Goal: Transaction & Acquisition: Purchase product/service

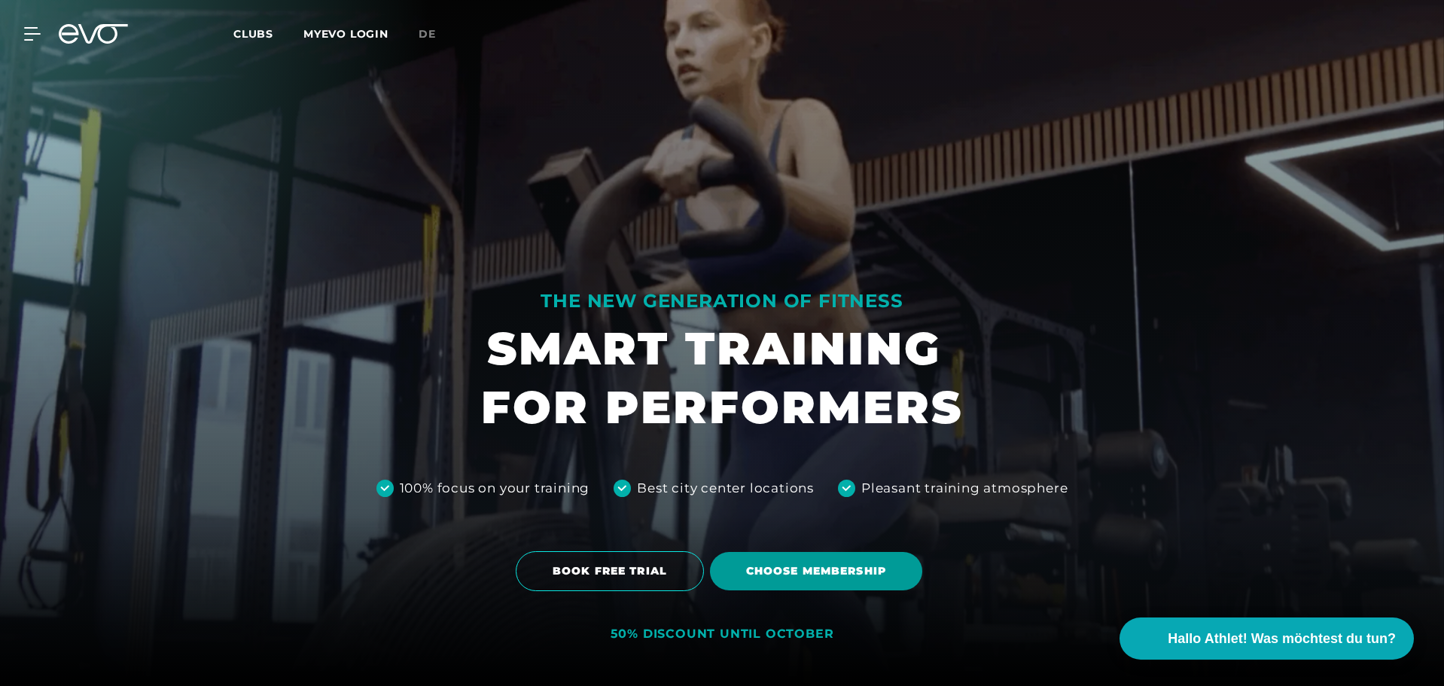
click at [836, 565] on span "Choose membership" at bounding box center [816, 571] width 140 height 16
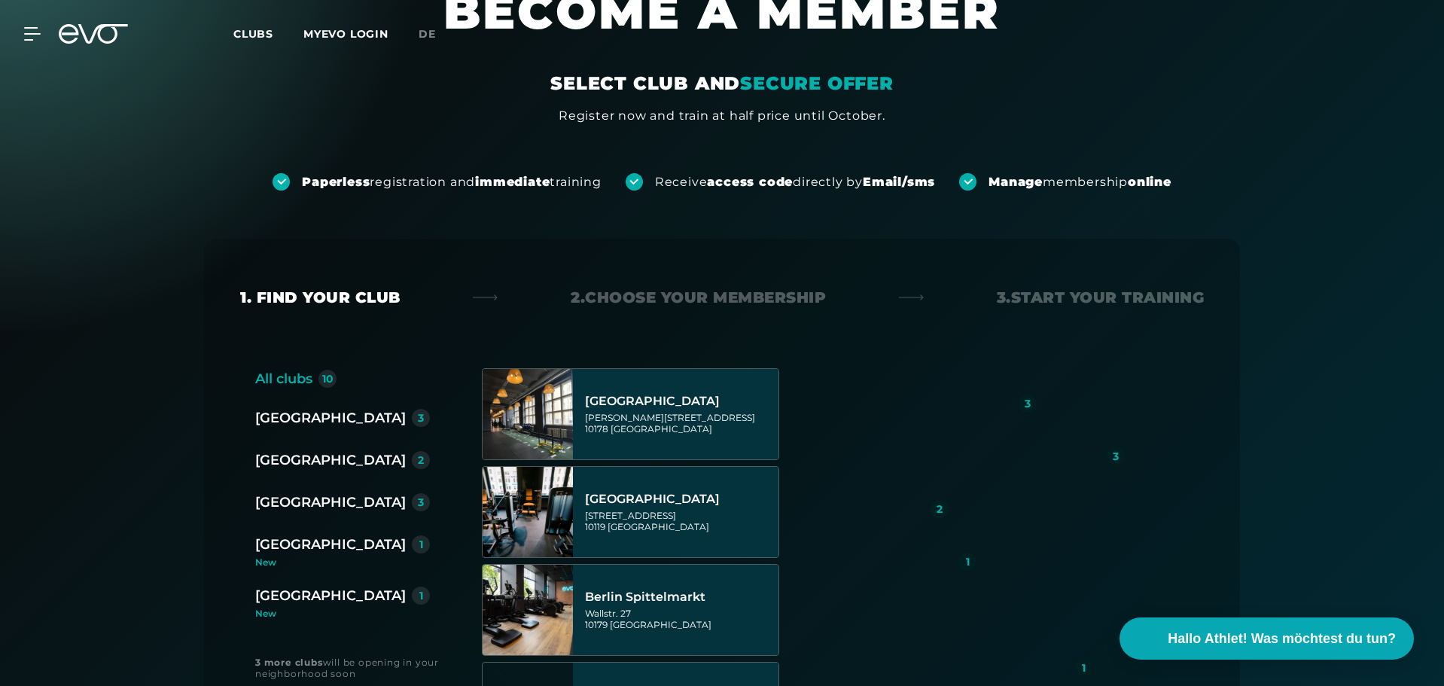
scroll to position [301, 0]
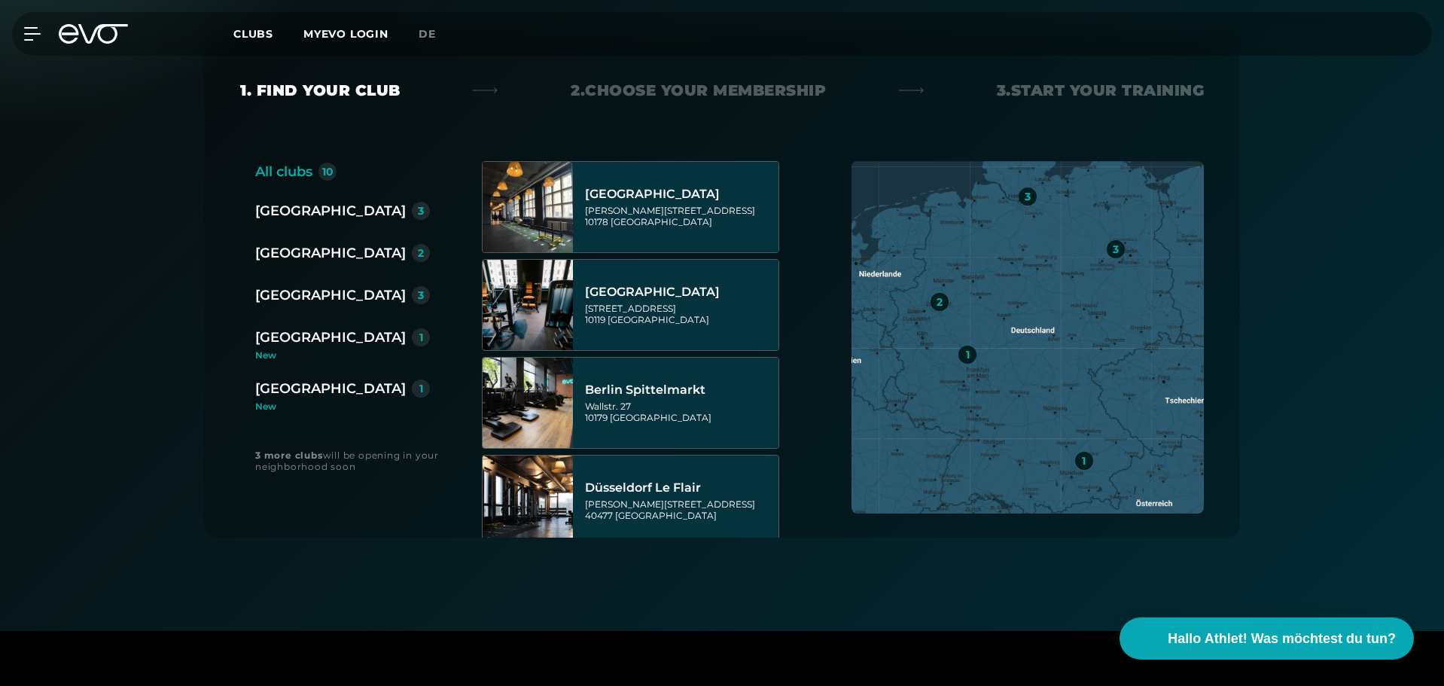
click at [289, 212] on div "[GEOGRAPHIC_DATA]" at bounding box center [330, 210] width 151 height 21
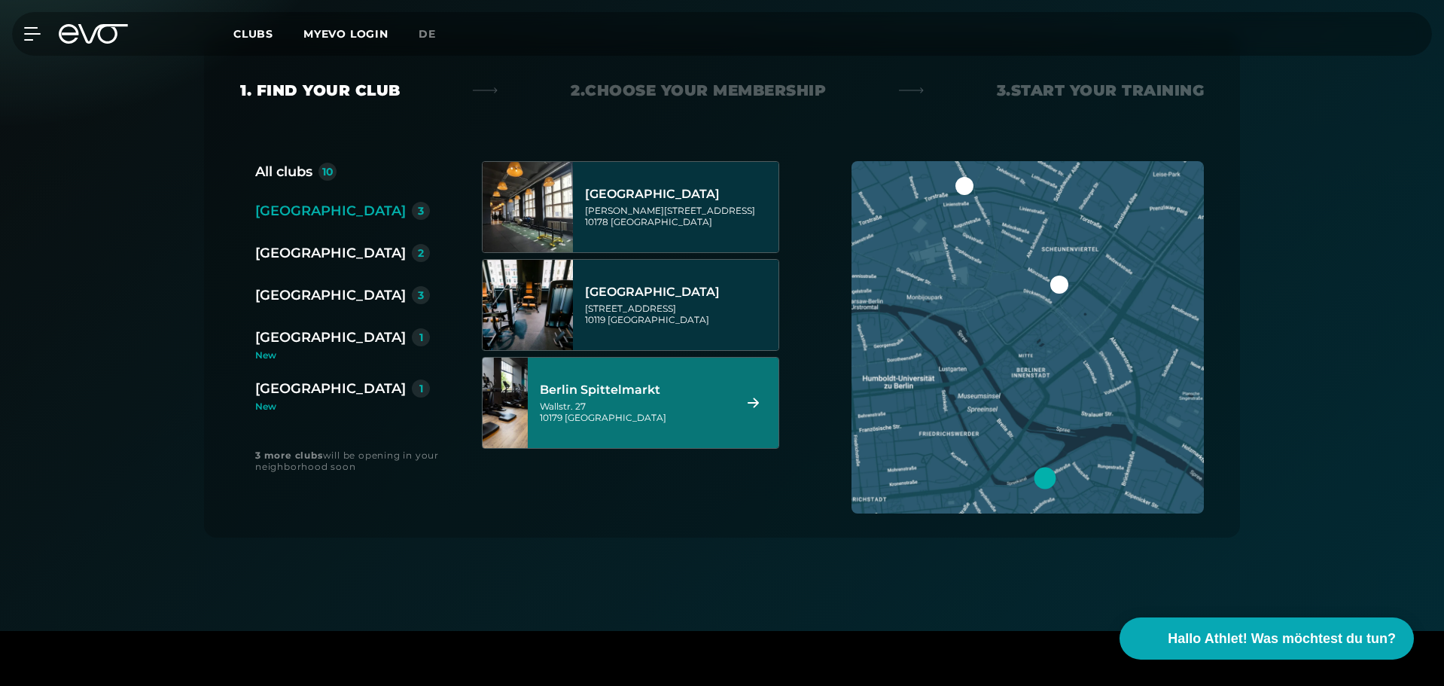
click at [662, 398] on div "[GEOGRAPHIC_DATA] [STREET_ADDRESS]" at bounding box center [634, 403] width 189 height 66
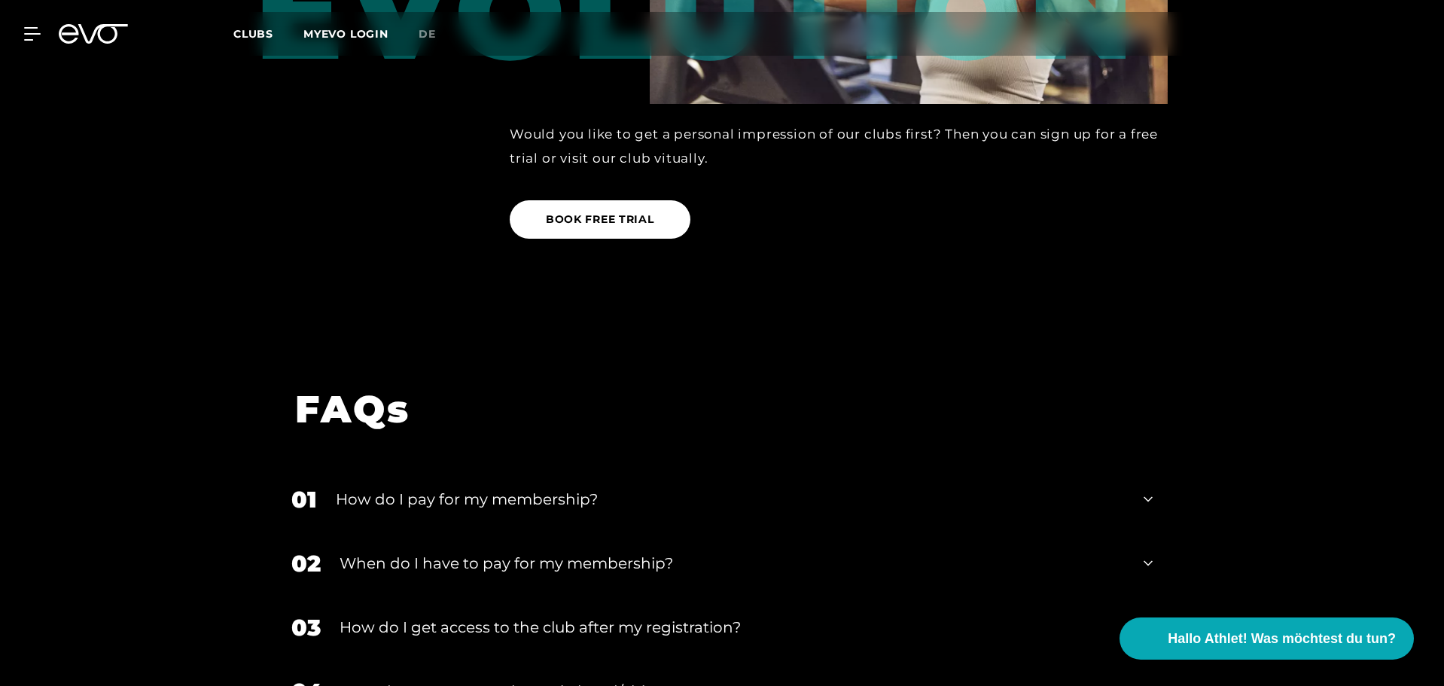
scroll to position [2215, 0]
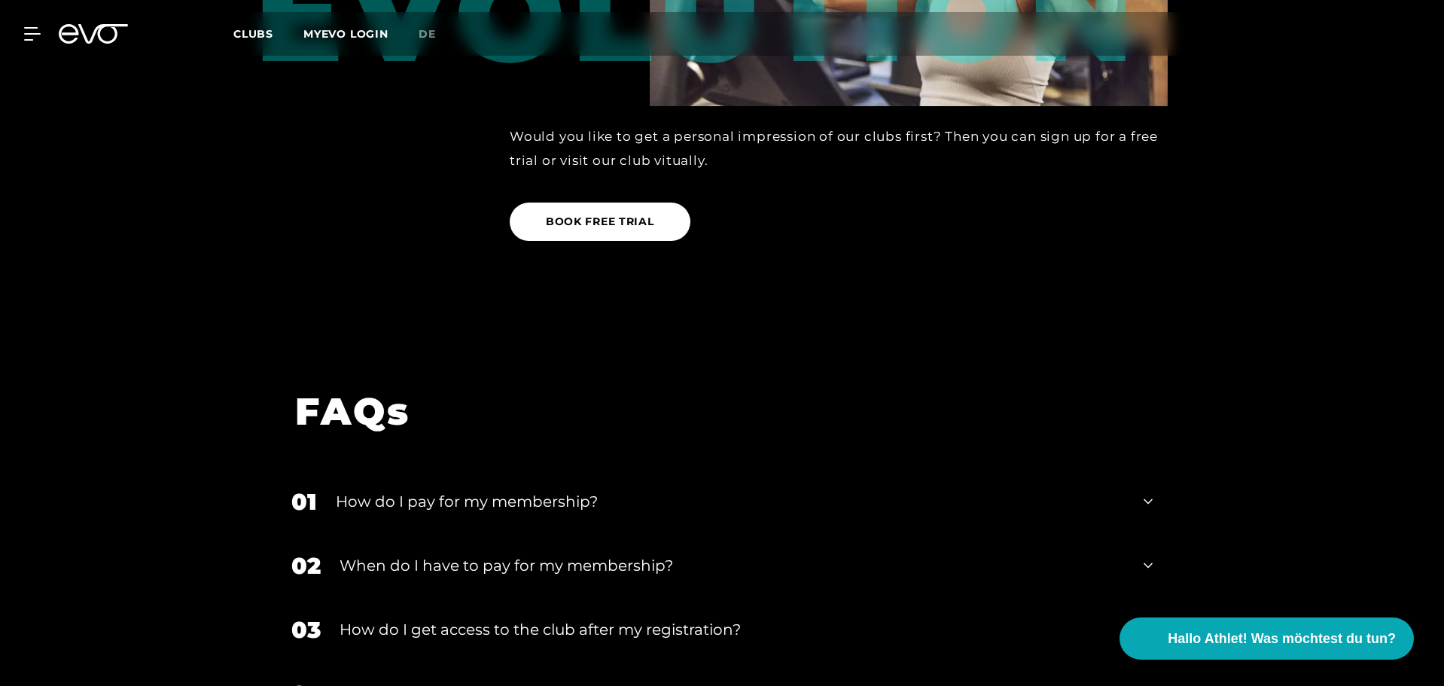
click at [631, 490] on div "How do I pay for my membership?" at bounding box center [730, 501] width 789 height 23
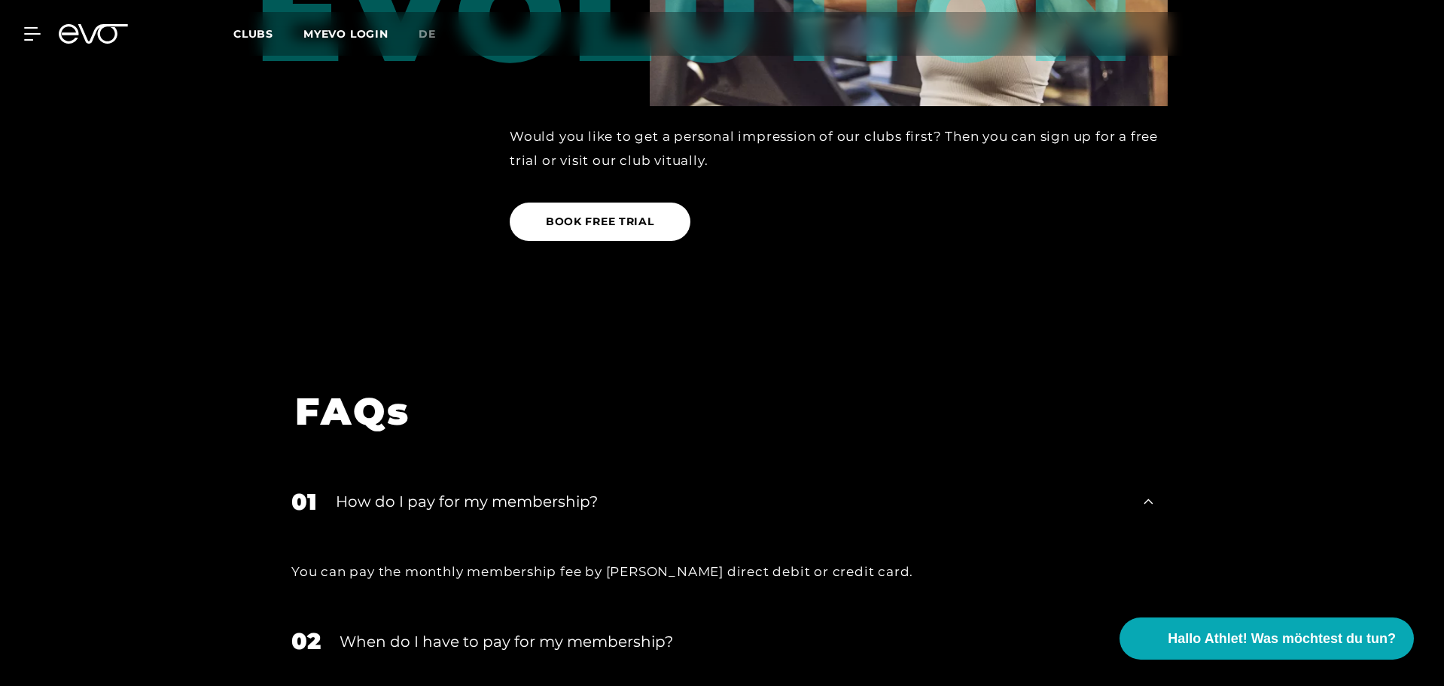
click at [631, 490] on div "How do I pay for my membership?" at bounding box center [730, 501] width 789 height 23
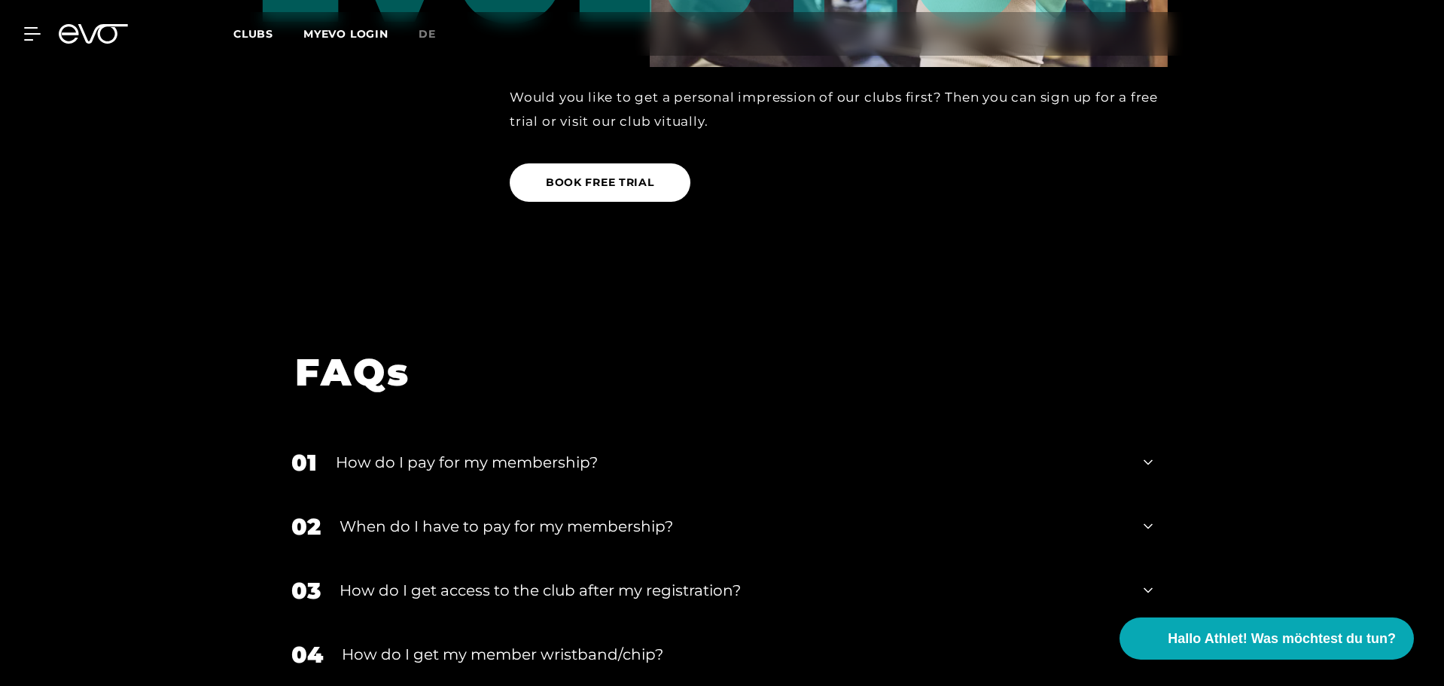
scroll to position [2290, 0]
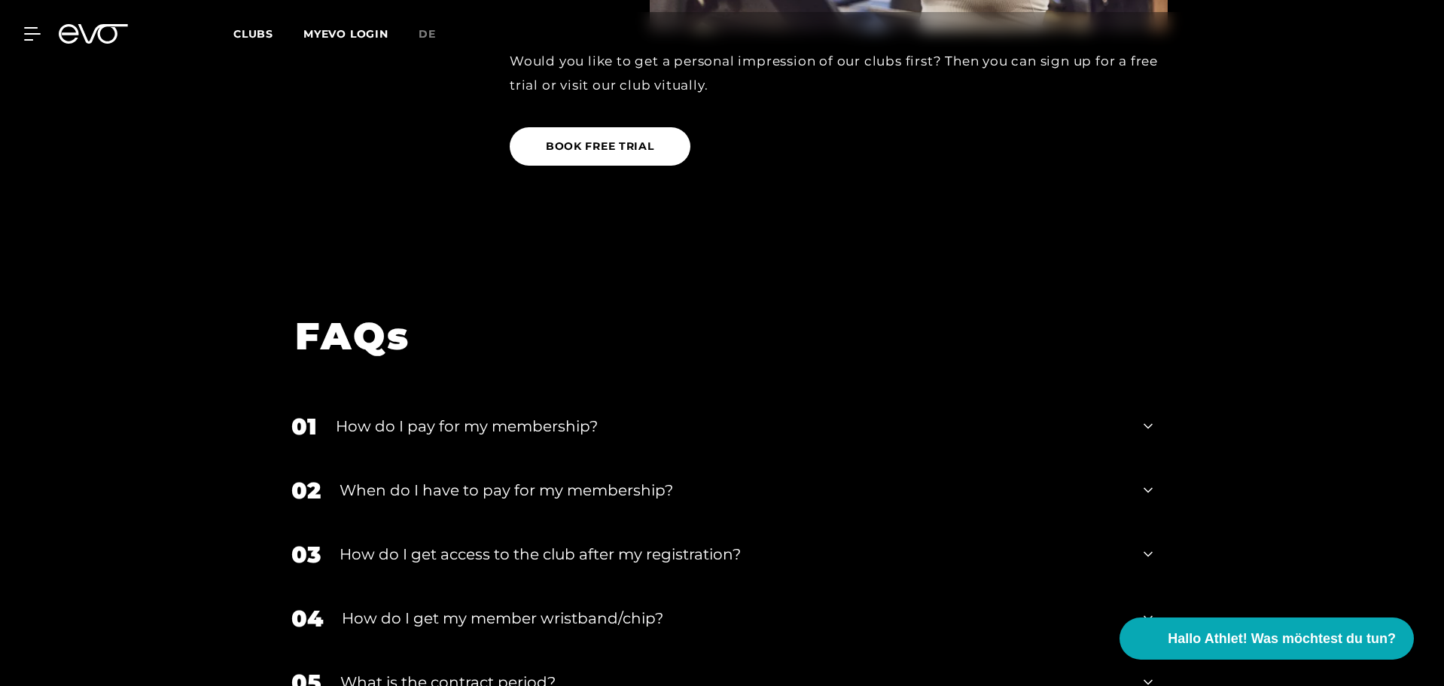
click at [631, 479] on div "When do I have to pay for my membership?" at bounding box center [732, 490] width 785 height 23
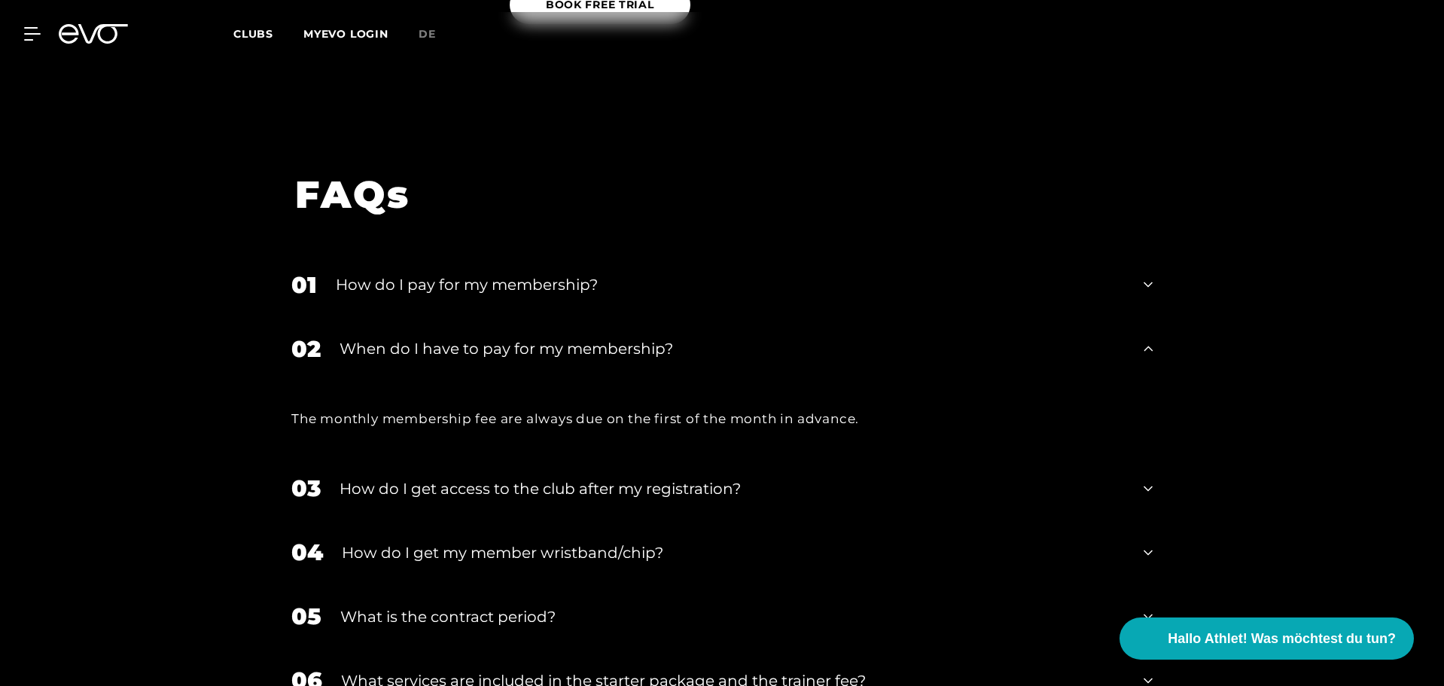
scroll to position [2441, 0]
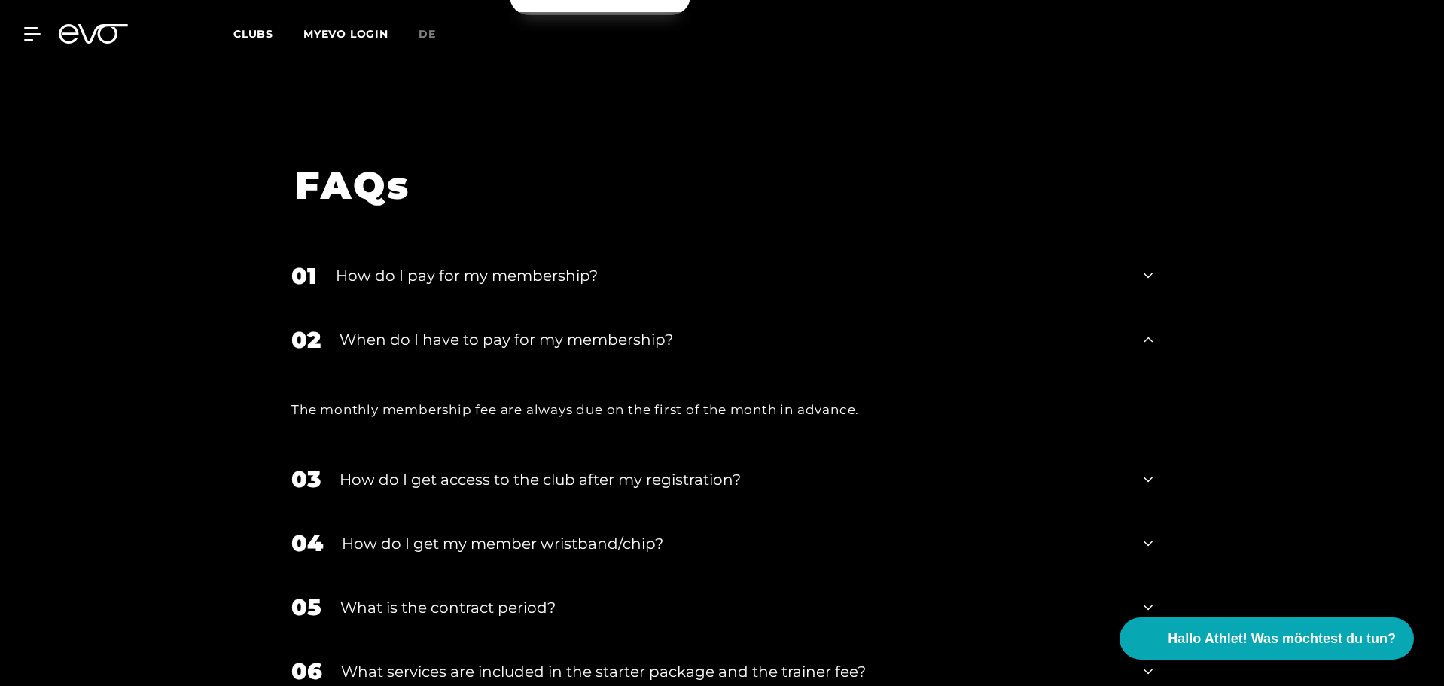
click at [631, 447] on div "03 How do I get access to the club after my registration?" at bounding box center [721, 479] width 891 height 64
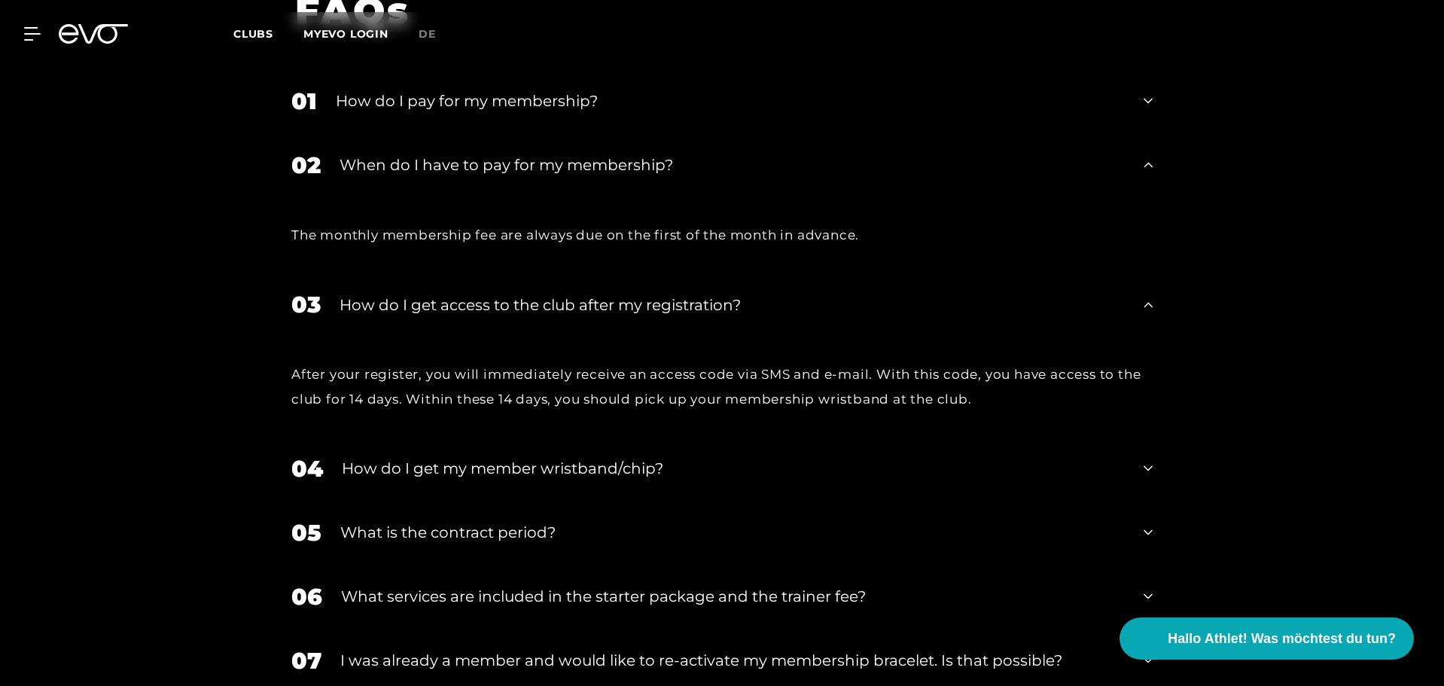
scroll to position [2667, 0]
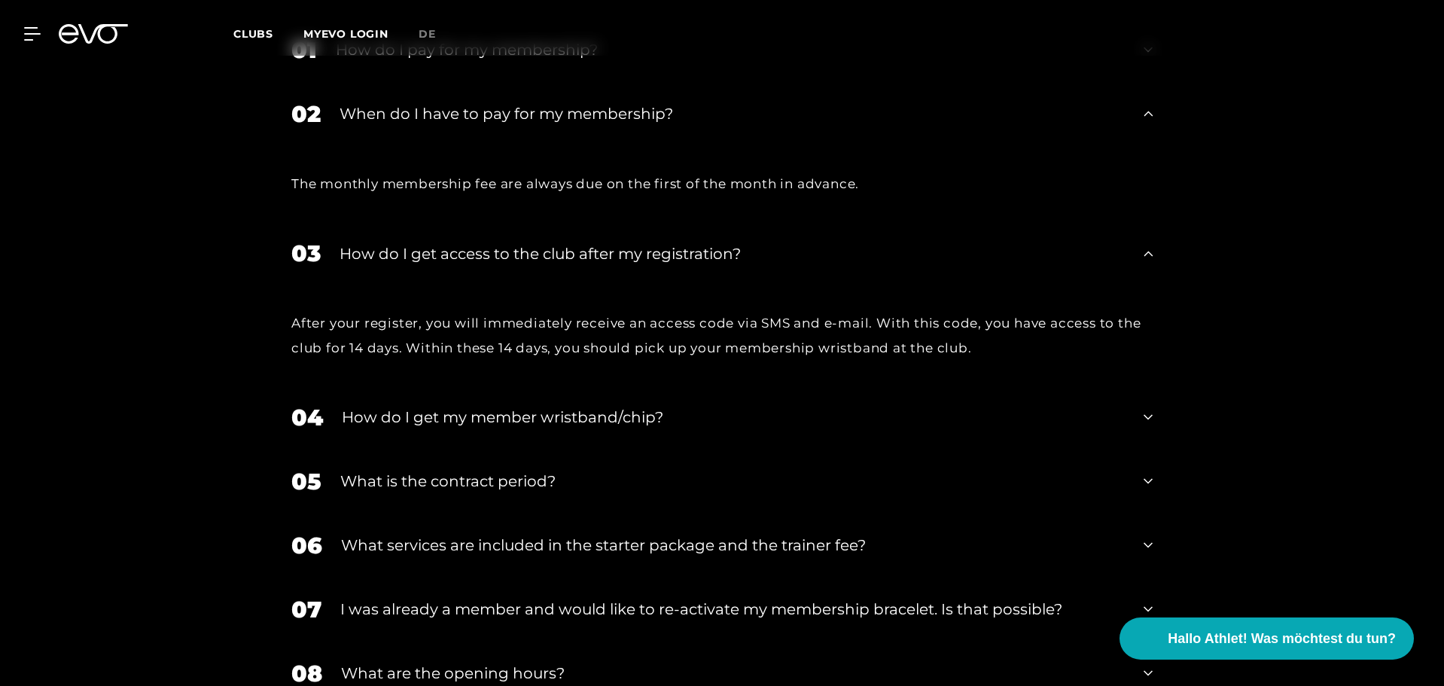
click at [669, 406] on div "How do I get my member wristband/chip?" at bounding box center [733, 417] width 783 height 23
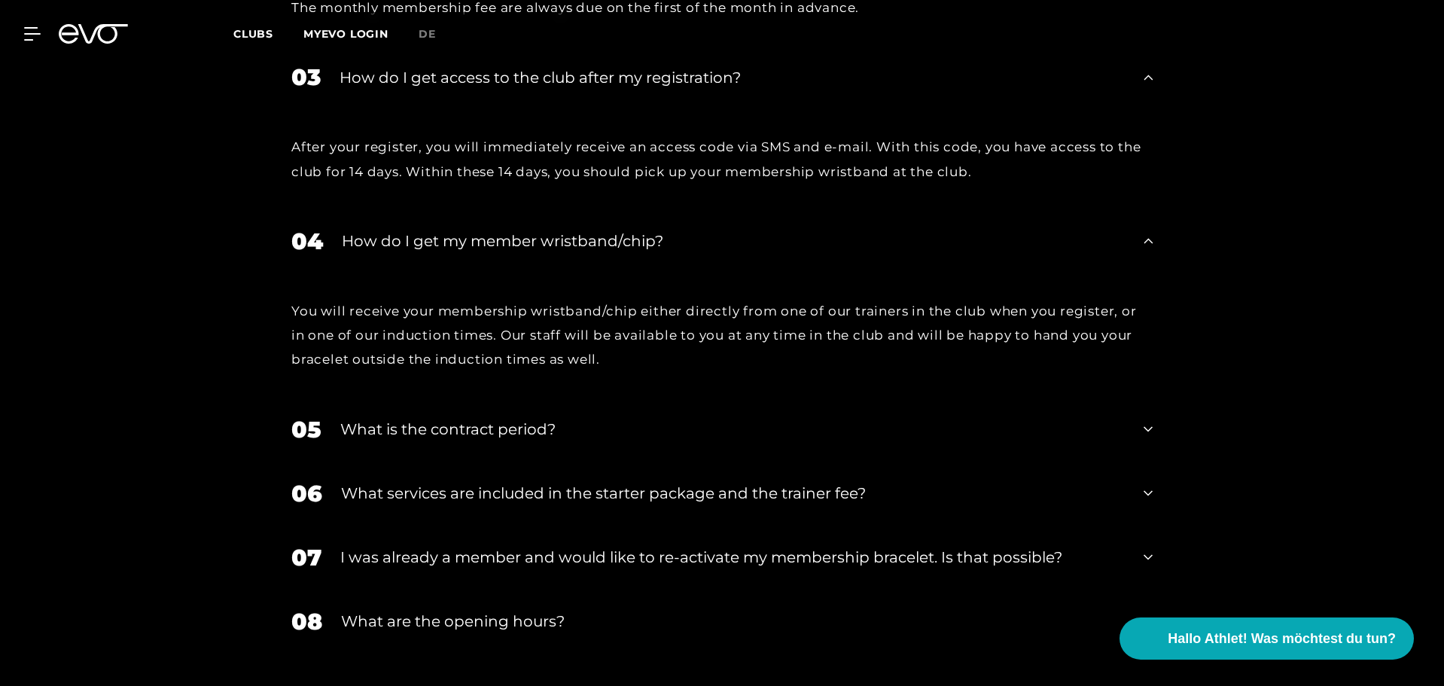
scroll to position [2817, 0]
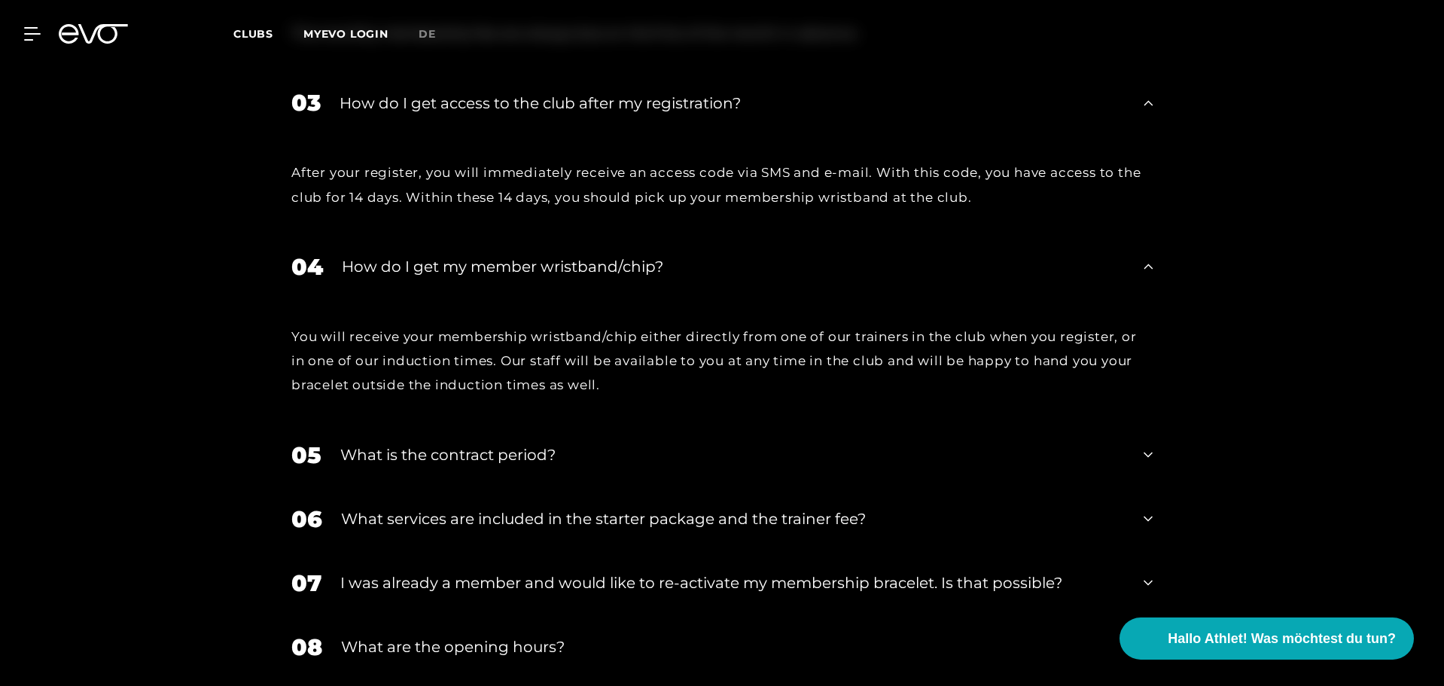
click at [605, 423] on div "05 What is the contract period?" at bounding box center [721, 455] width 891 height 64
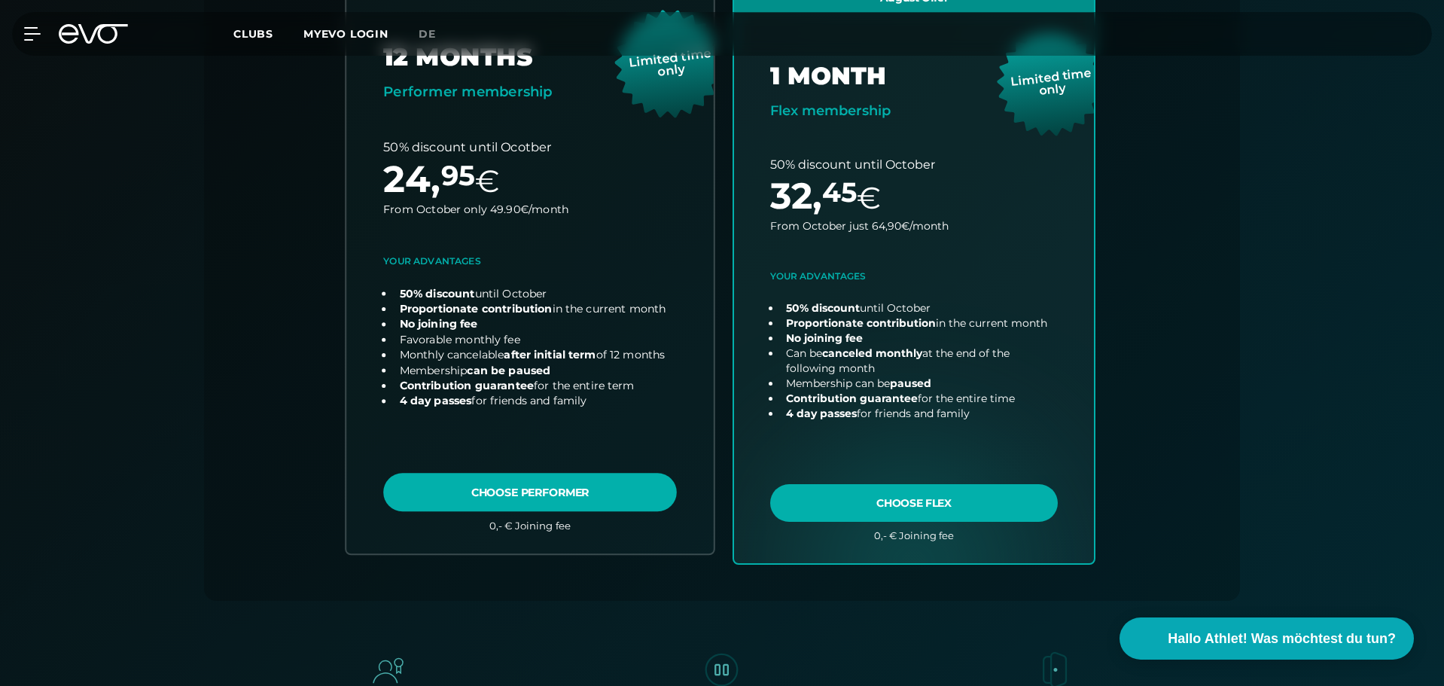
scroll to position [452, 0]
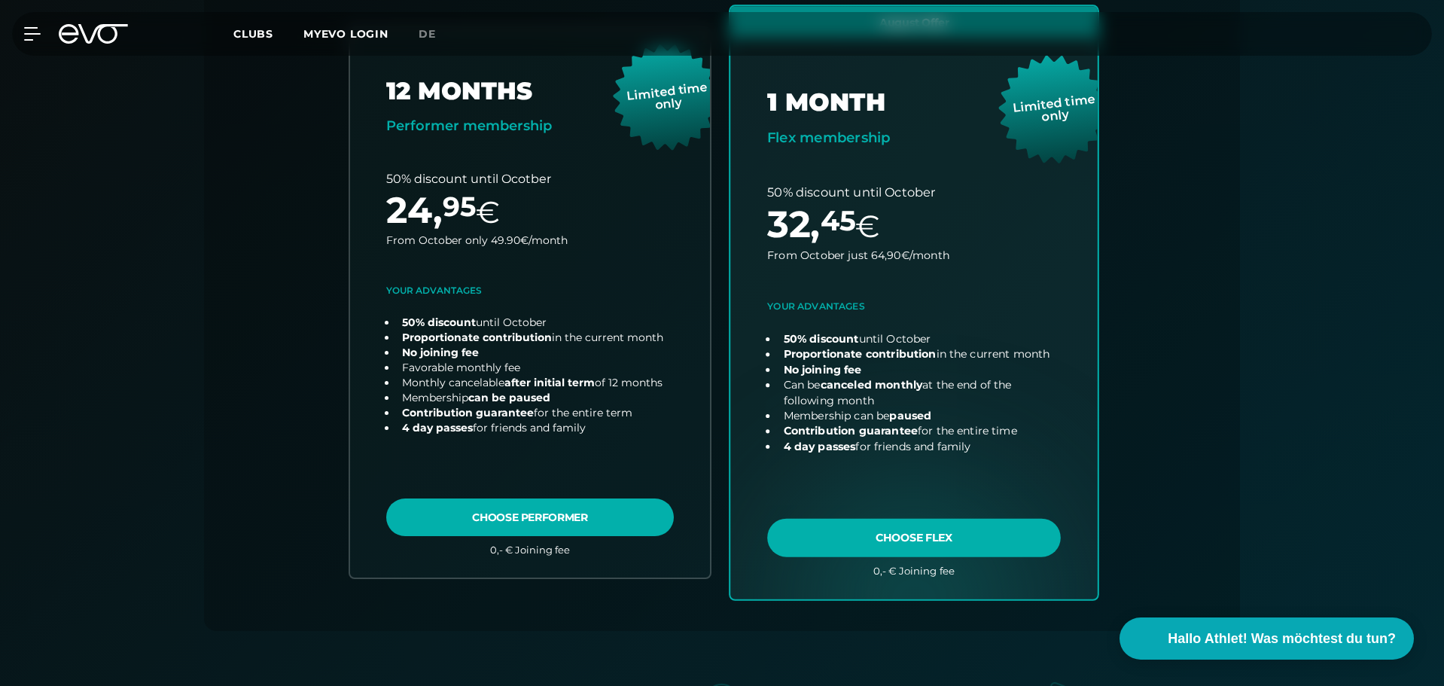
click at [958, 533] on link "choose plan" at bounding box center [913, 302] width 367 height 592
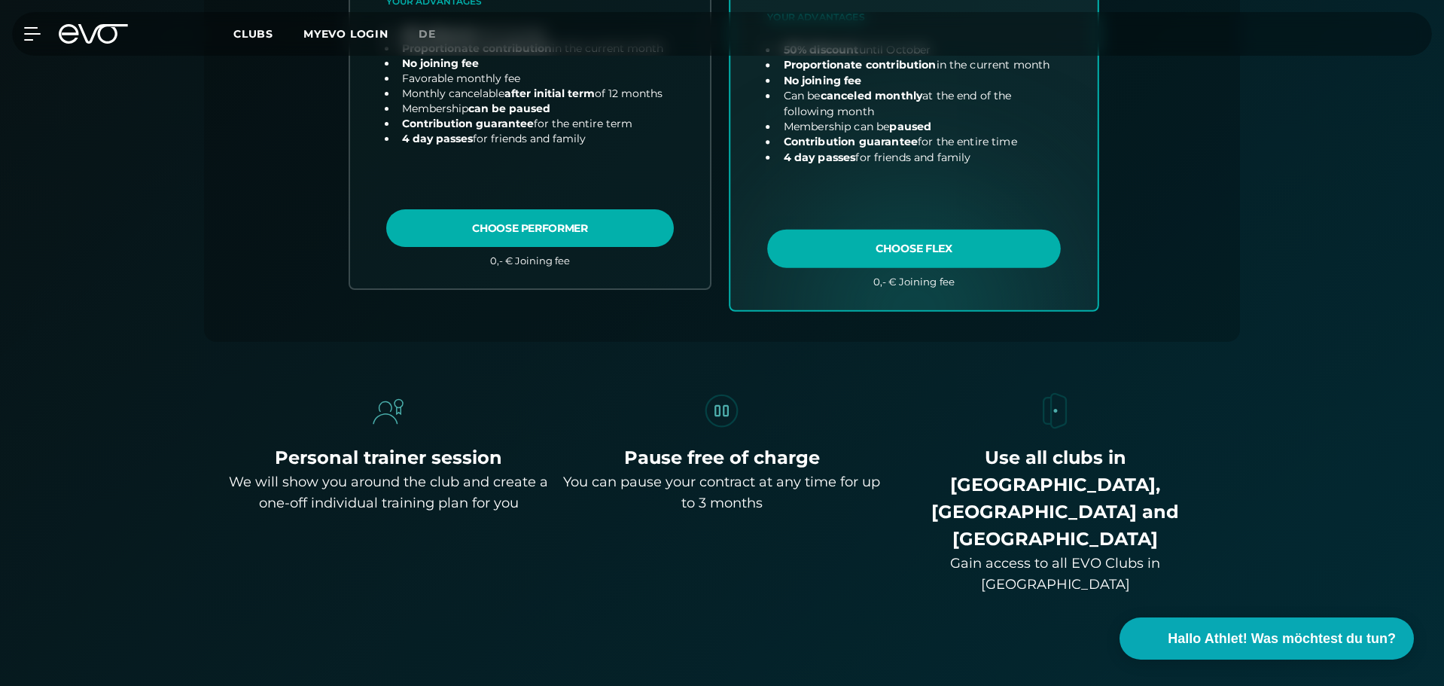
scroll to position [753, 0]
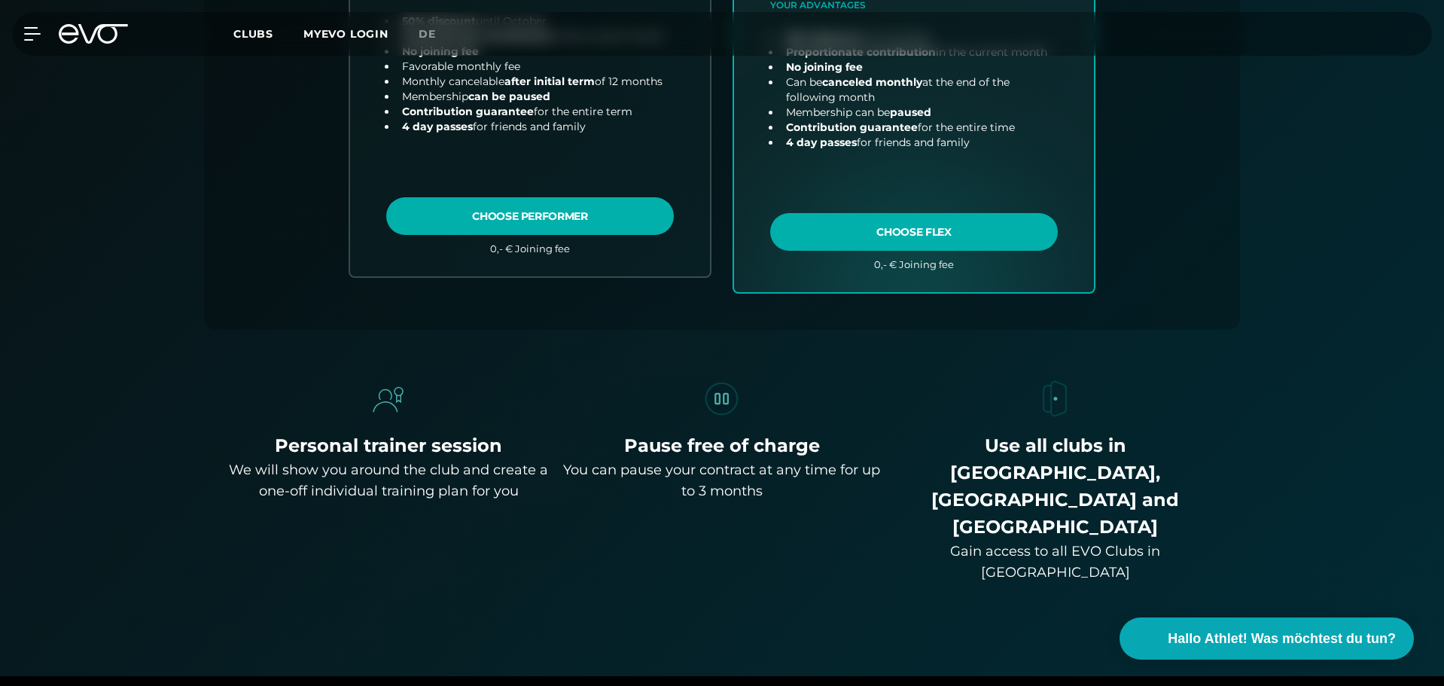
click at [739, 402] on img at bounding box center [722, 399] width 42 height 42
click at [367, 385] on img at bounding box center [388, 399] width 42 height 42
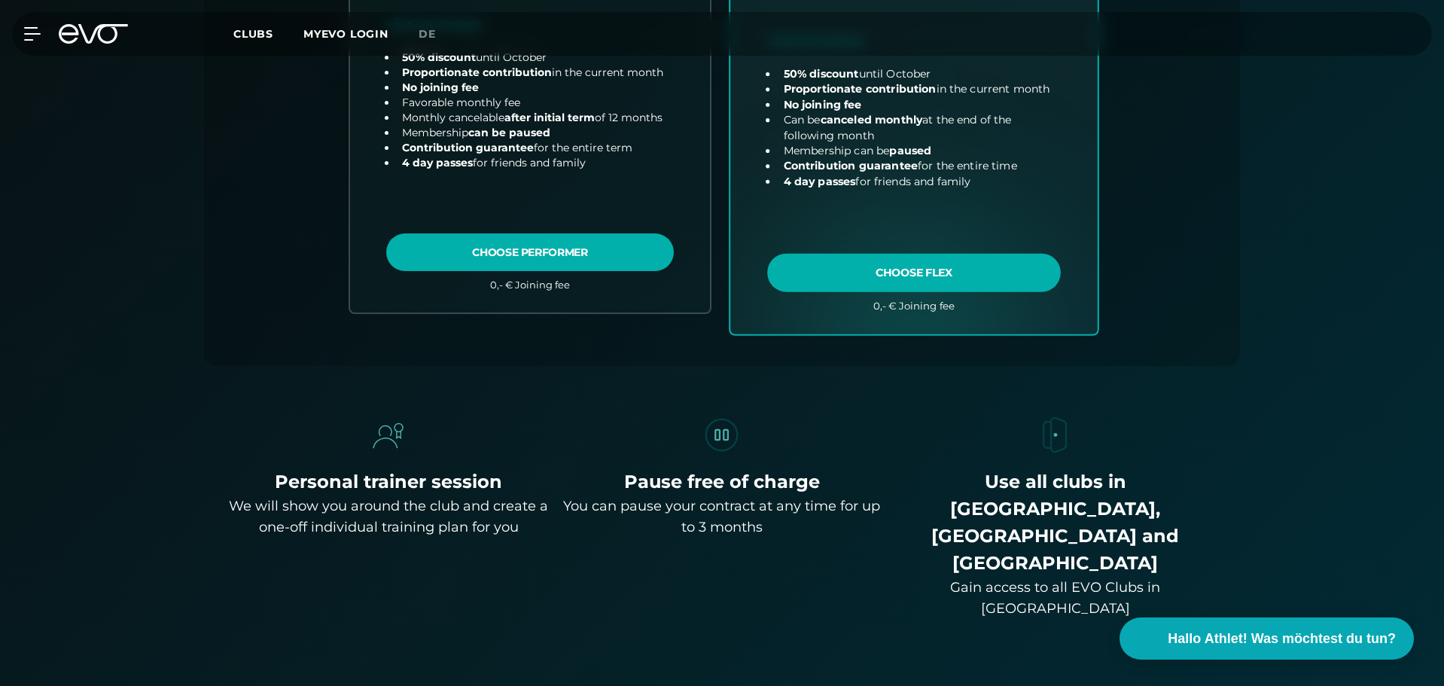
scroll to position [0, 0]
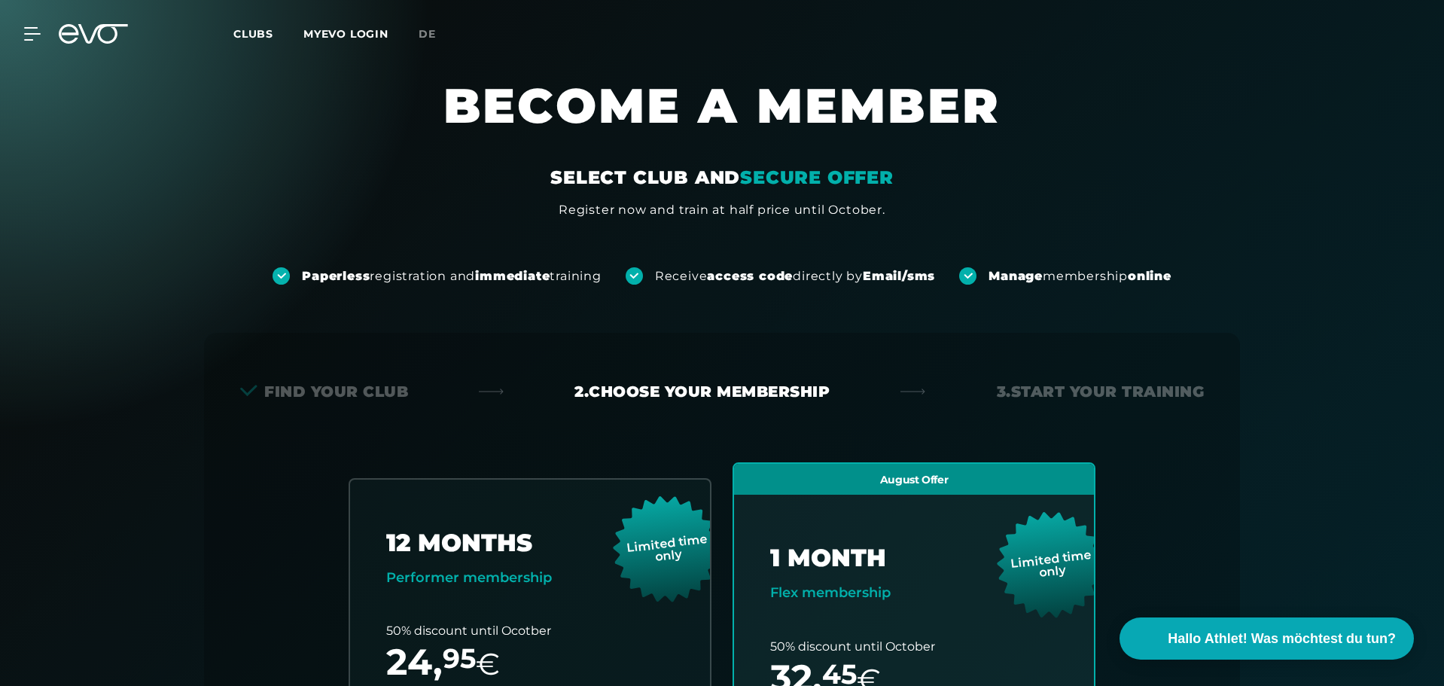
click at [110, 36] on icon at bounding box center [93, 34] width 69 height 20
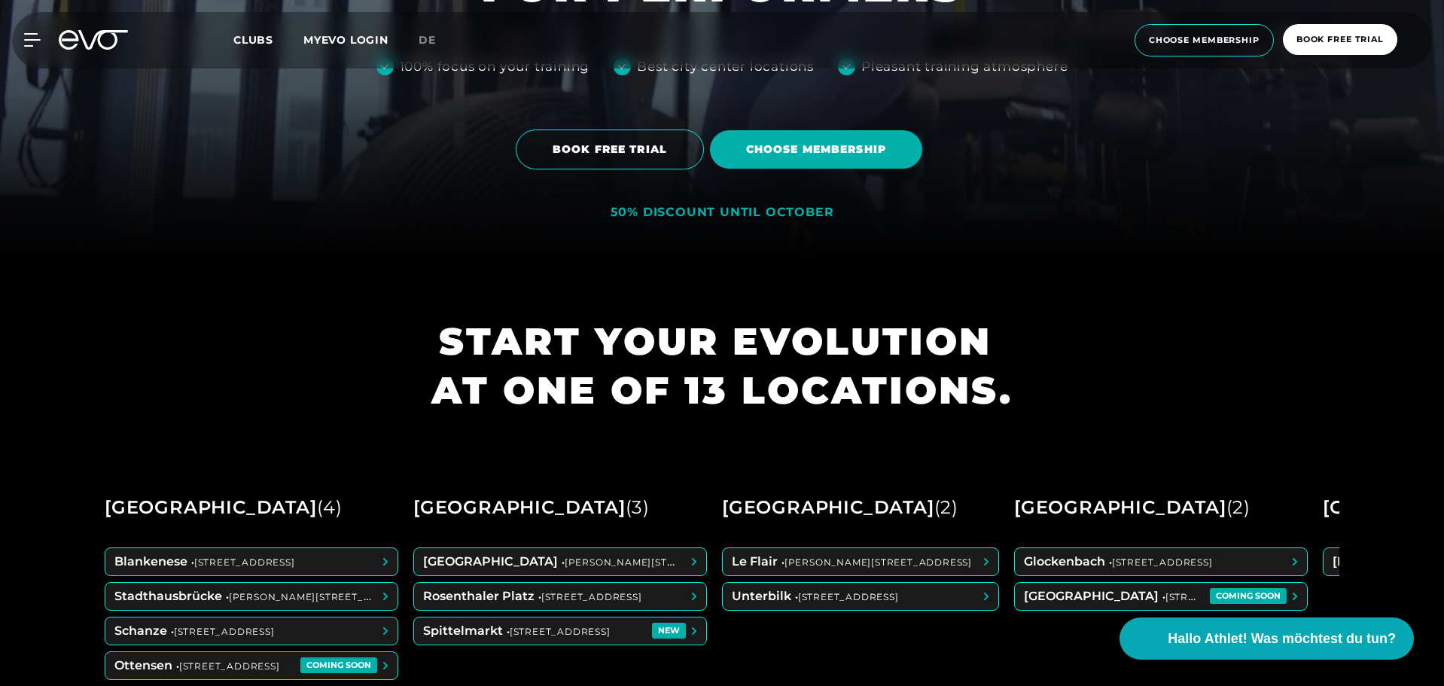
scroll to position [151, 0]
